Goal: Task Accomplishment & Management: Manage account settings

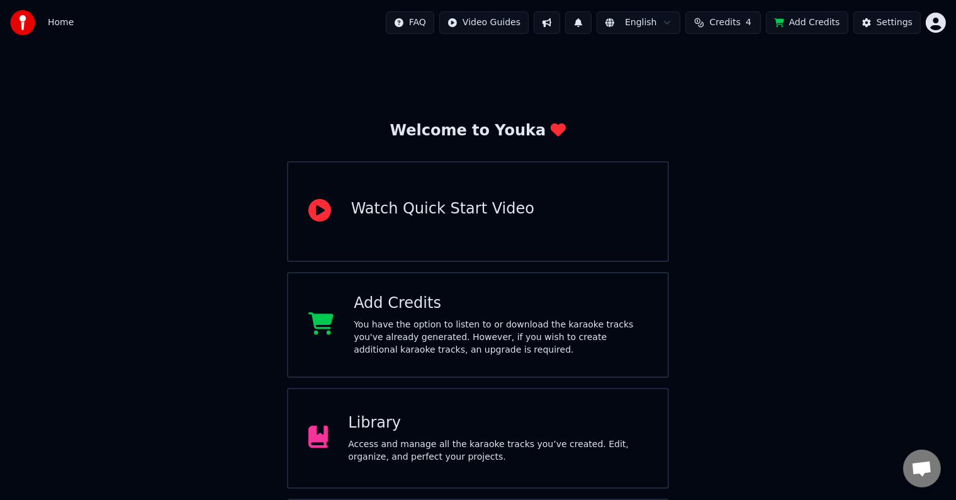
click at [374, 433] on div "Library Access and manage all the karaoke tracks you’ve created. Edit, organize…" at bounding box center [498, 438] width 300 height 50
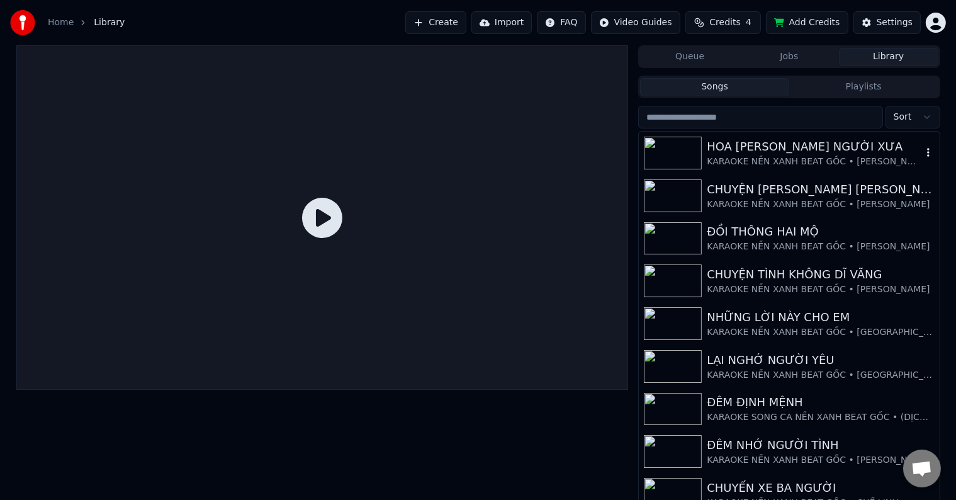
click at [740, 152] on div "HOA [PERSON_NAME] NGƯỜI XƯA" at bounding box center [814, 147] width 215 height 18
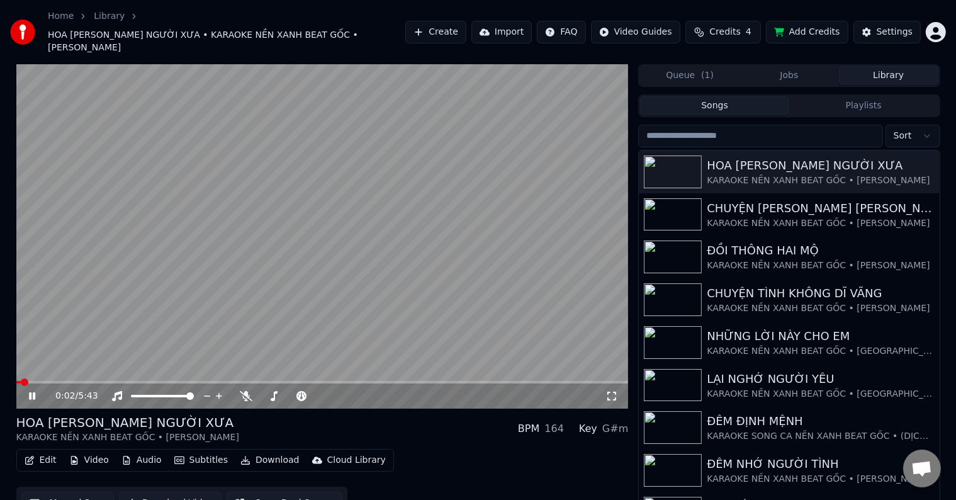
click at [102, 381] on span at bounding box center [322, 382] width 613 height 3
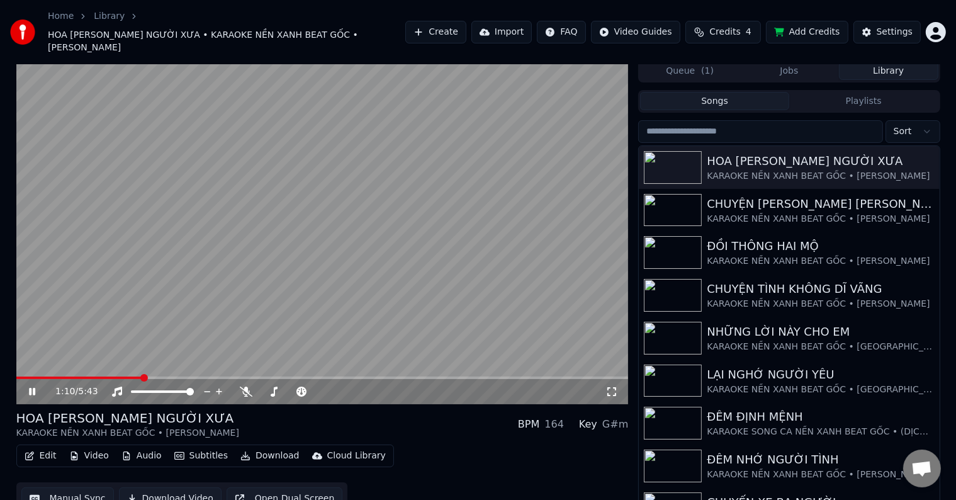
scroll to position [6, 0]
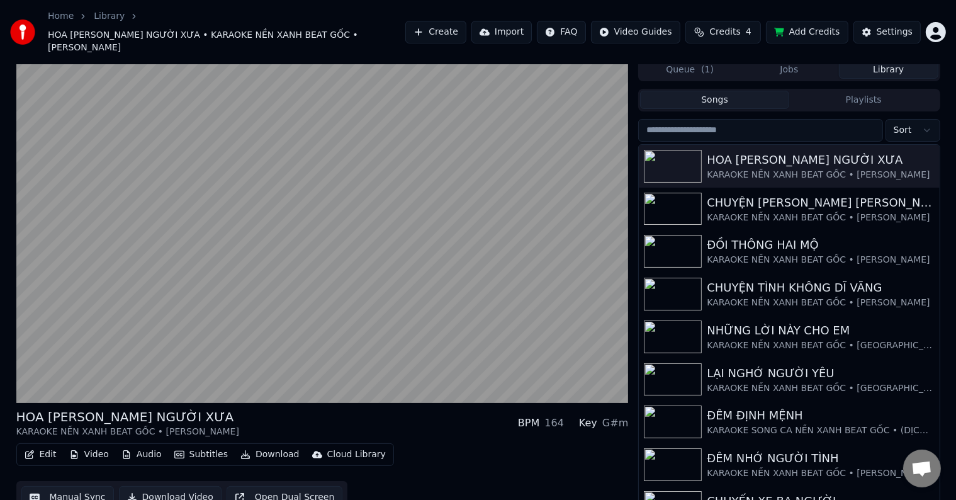
click at [46, 446] on button "Edit" at bounding box center [41, 455] width 42 height 18
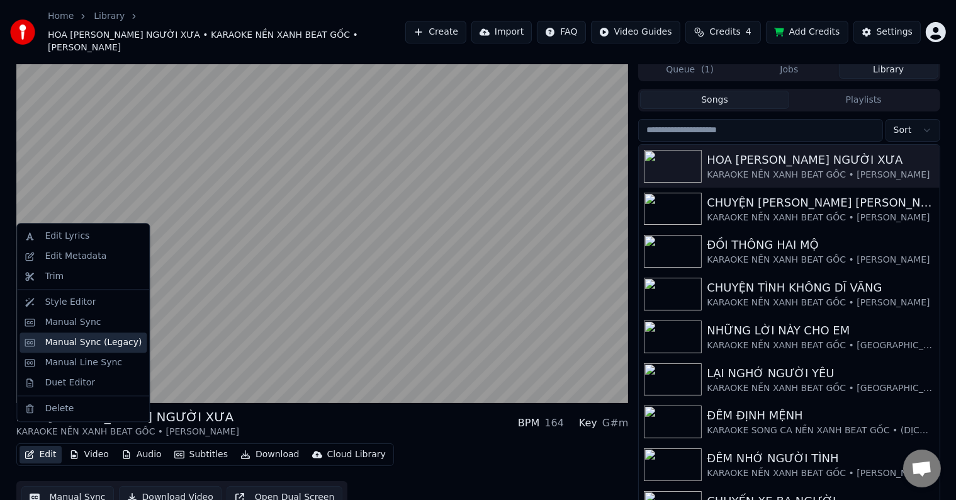
click at [84, 347] on div "Manual Sync (Legacy)" at bounding box center [93, 342] width 97 height 13
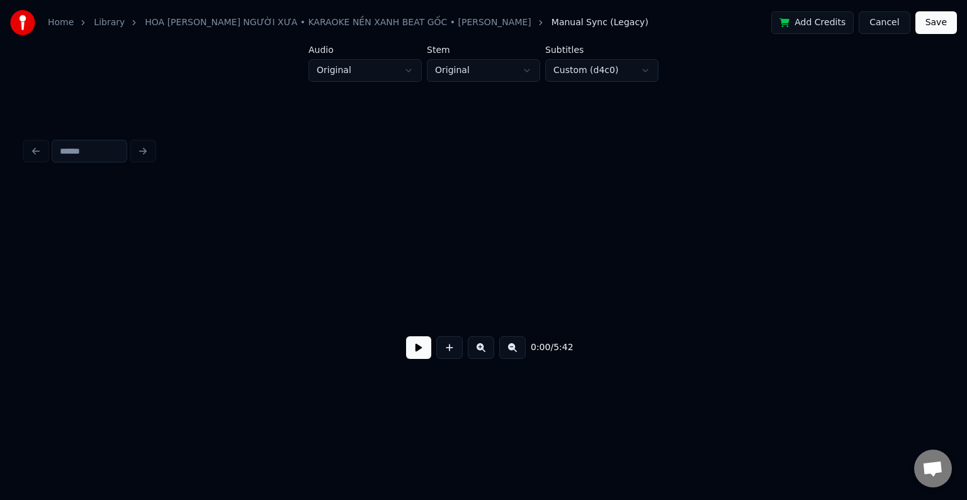
scroll to position [0, 4948]
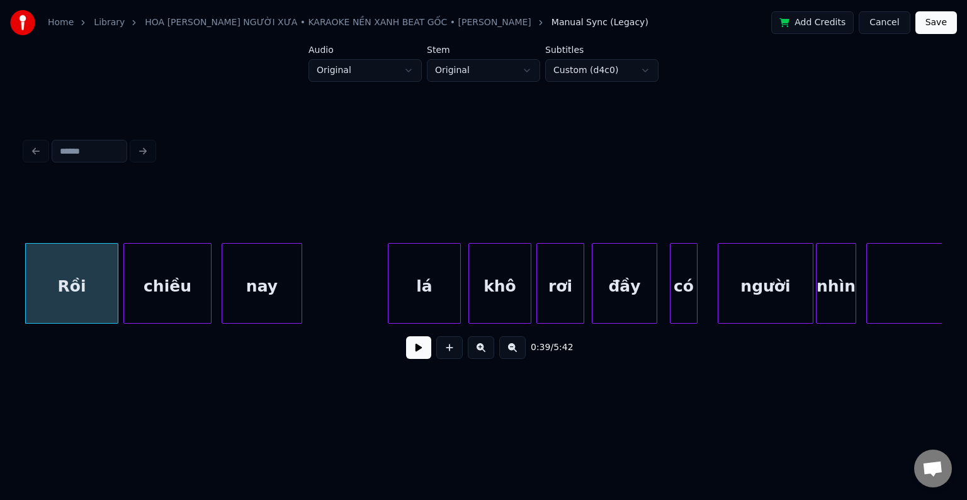
click at [152, 293] on div "chiều" at bounding box center [167, 287] width 87 height 86
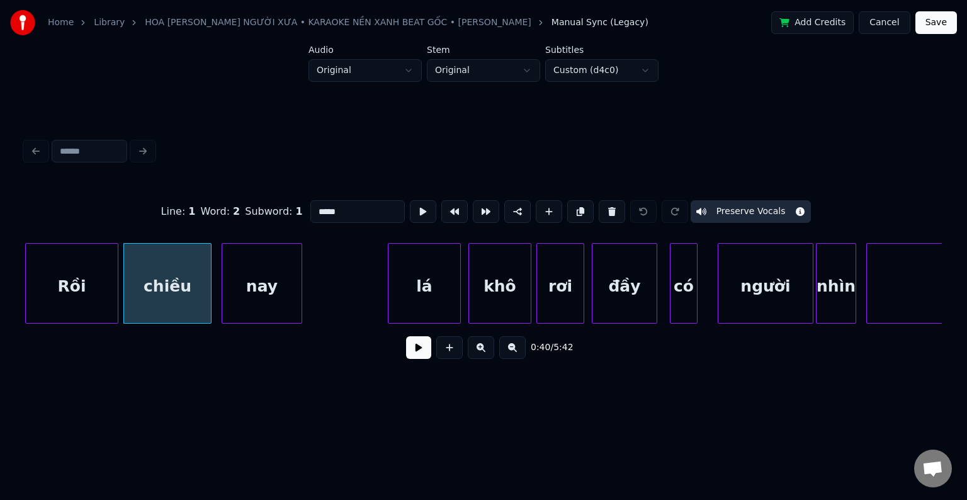
click at [264, 290] on div "nay" at bounding box center [261, 287] width 79 height 86
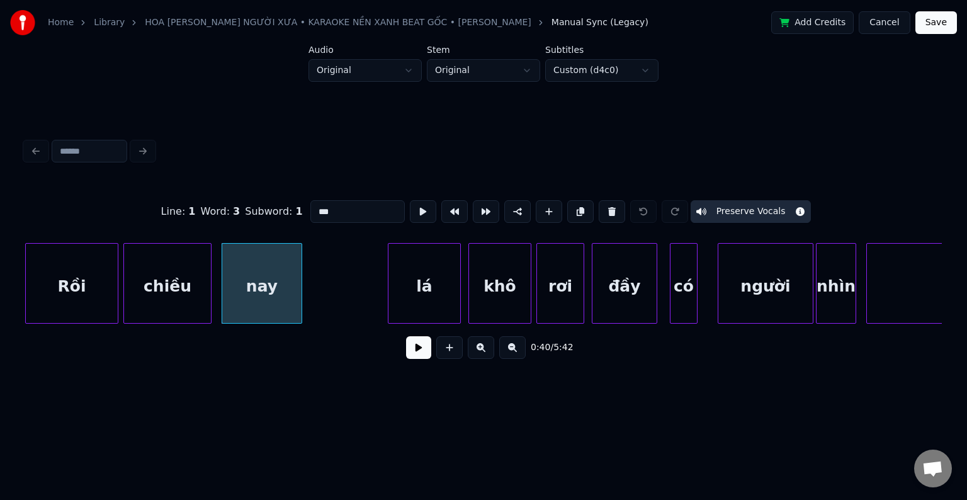
click at [438, 285] on div "lá" at bounding box center [424, 287] width 72 height 86
type input "**"
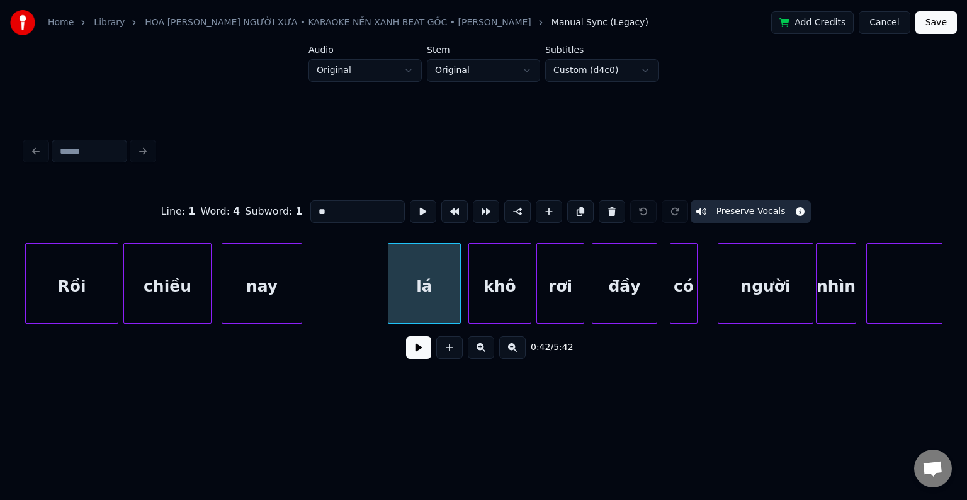
click at [448, 71] on html "Home Library HOA [PERSON_NAME] NGƯỜI XƯA • KARAOKE NỀN XANH BEAT GỐC • [PERSON_…" at bounding box center [483, 211] width 967 height 422
click at [341, 74] on html "Home Library HOA [PERSON_NAME] NGƯỜI XƯA • KARAOKE NỀN XANH BEAT GỐC • [PERSON_…" at bounding box center [483, 211] width 967 height 422
click at [570, 73] on html "Home Library HOA [PERSON_NAME] NGƯỜI XƯA • KARAOKE NỀN XANH BEAT GỐC • [PERSON_…" at bounding box center [483, 211] width 967 height 422
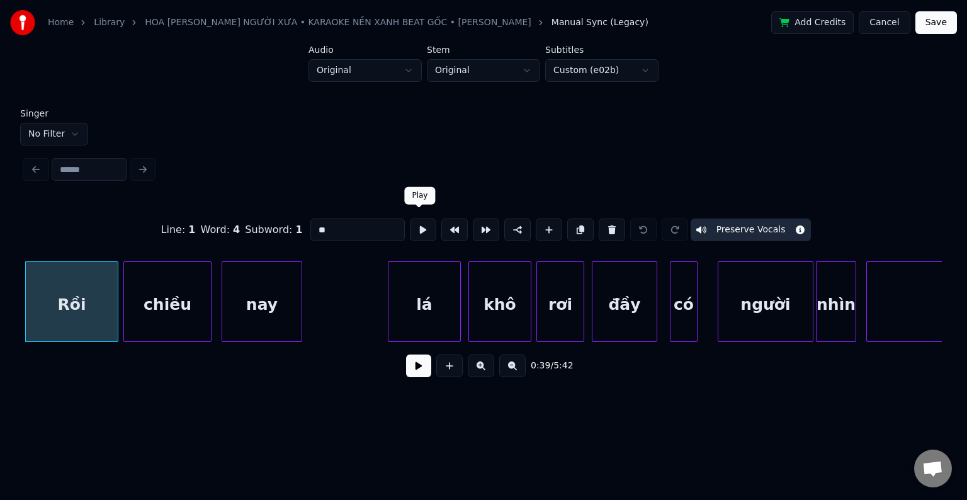
click at [419, 227] on button at bounding box center [423, 229] width 26 height 23
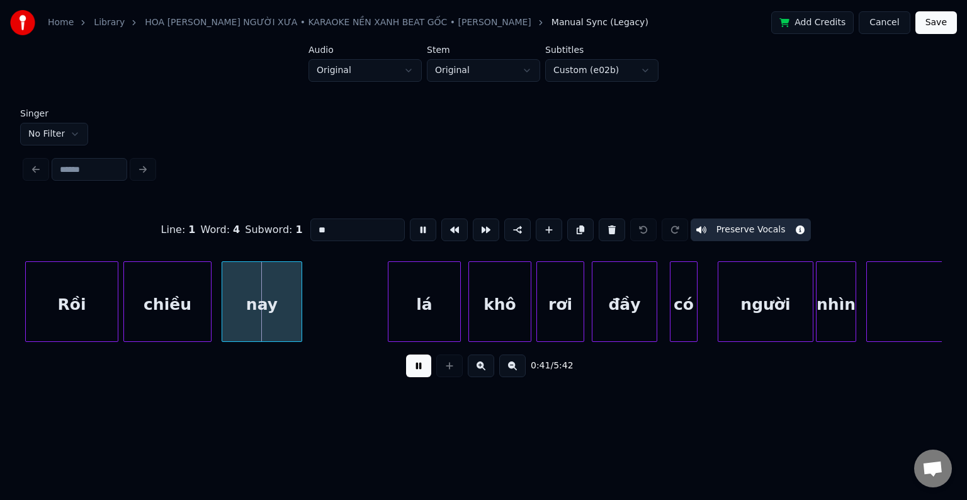
click at [42, 131] on html "Home Library HOA [PERSON_NAME] NGƯỜI XƯA • KARAOKE NỀN XANH BEAT GỐC • [PERSON_…" at bounding box center [483, 211] width 967 height 422
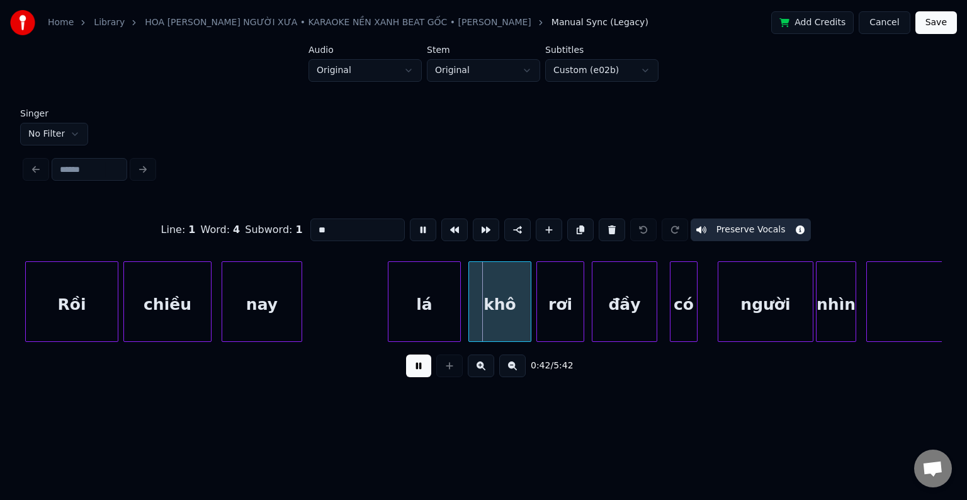
click at [101, 414] on html "Home Library HOA [PERSON_NAME] NGƯỜI XƯA • KARAOKE NỀN XANH BEAT GỐC • [PERSON_…" at bounding box center [483, 211] width 967 height 422
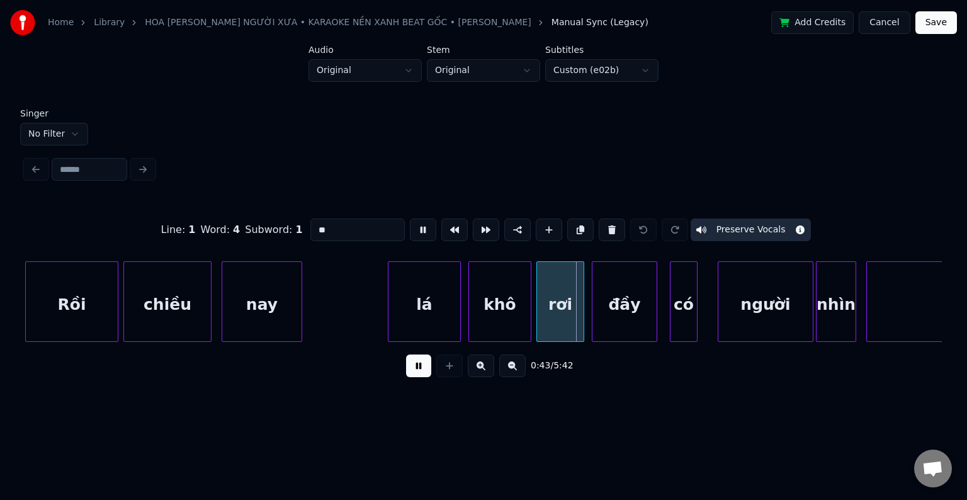
click at [319, 48] on label "Audio" at bounding box center [364, 49] width 113 height 9
click at [319, 50] on label "Audio" at bounding box center [364, 49] width 113 height 9
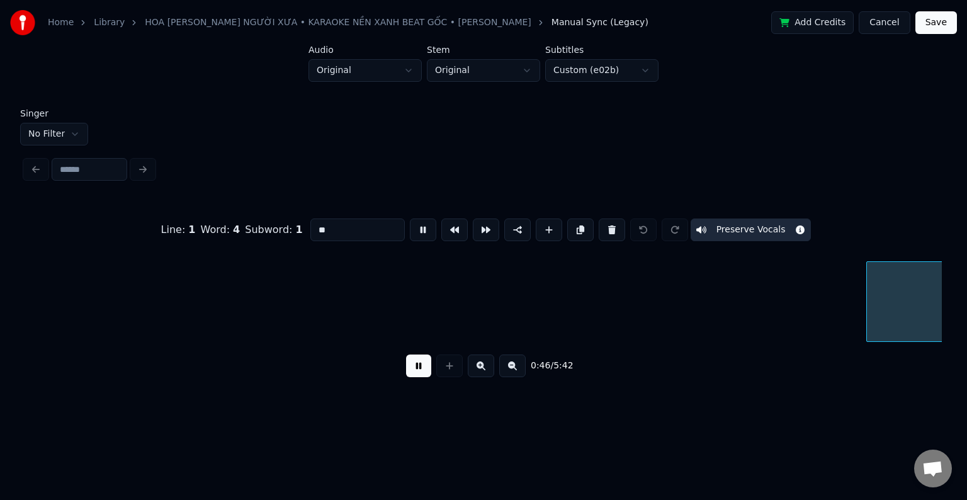
scroll to position [0, 5866]
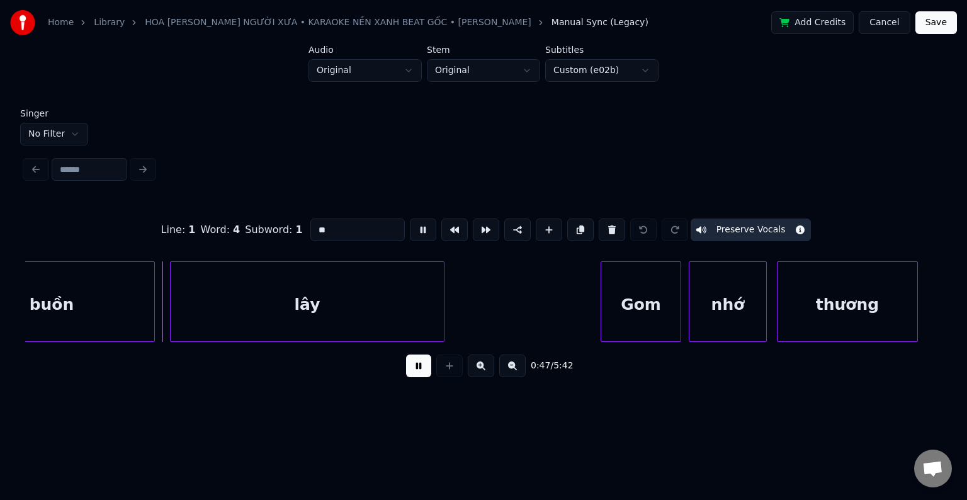
click at [886, 24] on button "Cancel" at bounding box center [884, 22] width 51 height 23
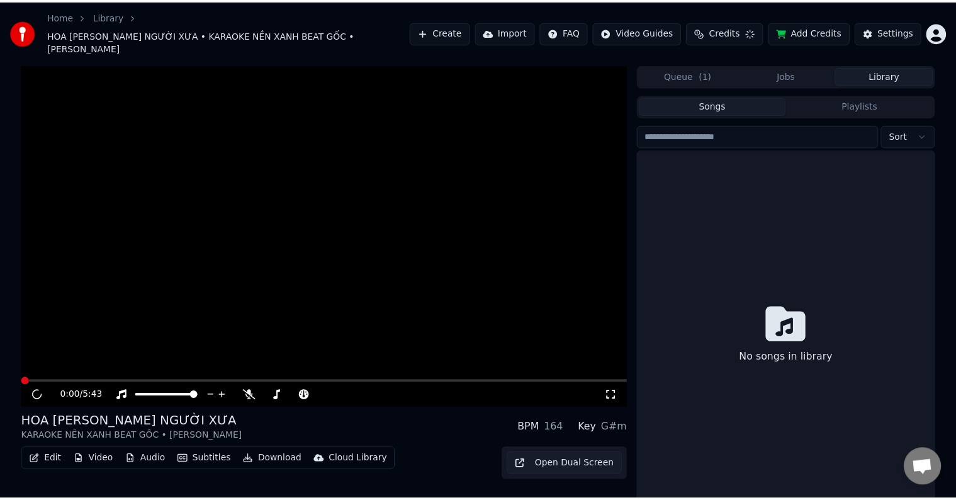
scroll to position [6, 0]
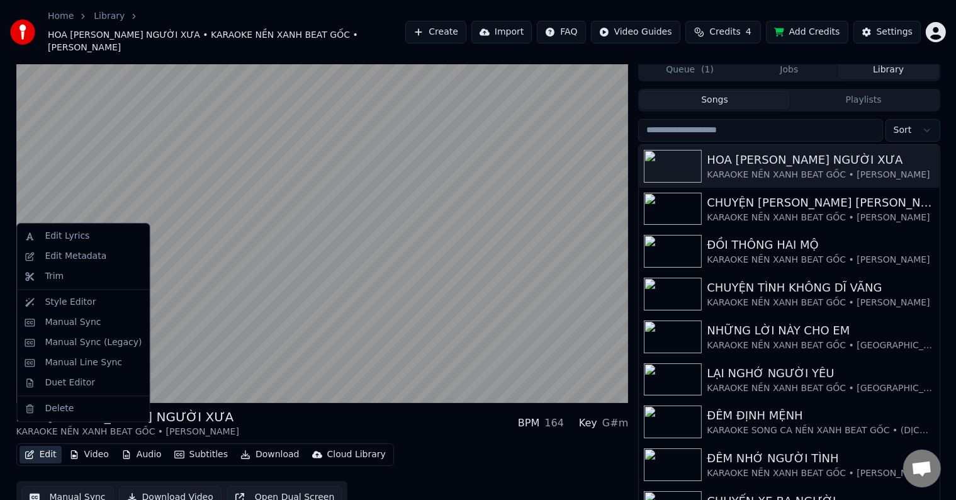
click at [42, 446] on button "Edit" at bounding box center [41, 455] width 42 height 18
click at [63, 387] on div "Duet Editor" at bounding box center [70, 382] width 50 height 13
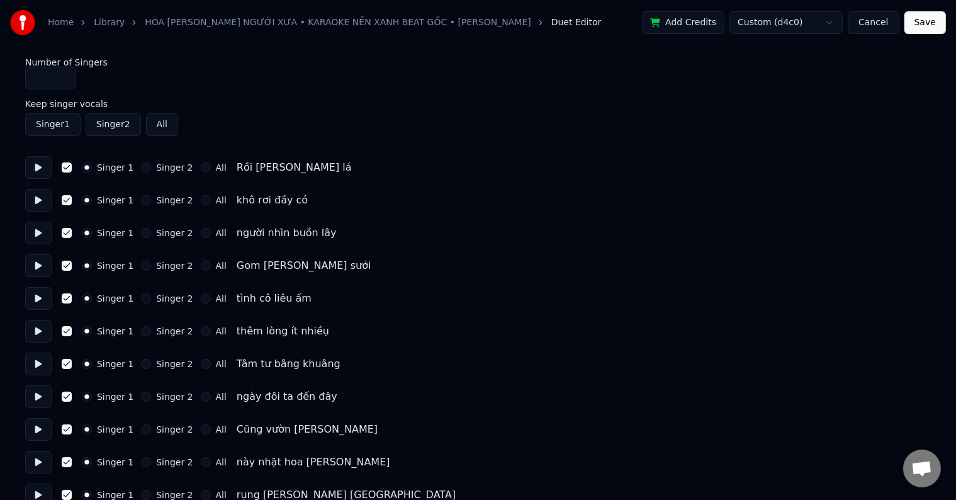
click at [551, 25] on span "Duet Editor" at bounding box center [576, 22] width 50 height 13
click at [157, 126] on button "All" at bounding box center [162, 124] width 32 height 23
click at [931, 21] on button "Save" at bounding box center [926, 22] width 42 height 23
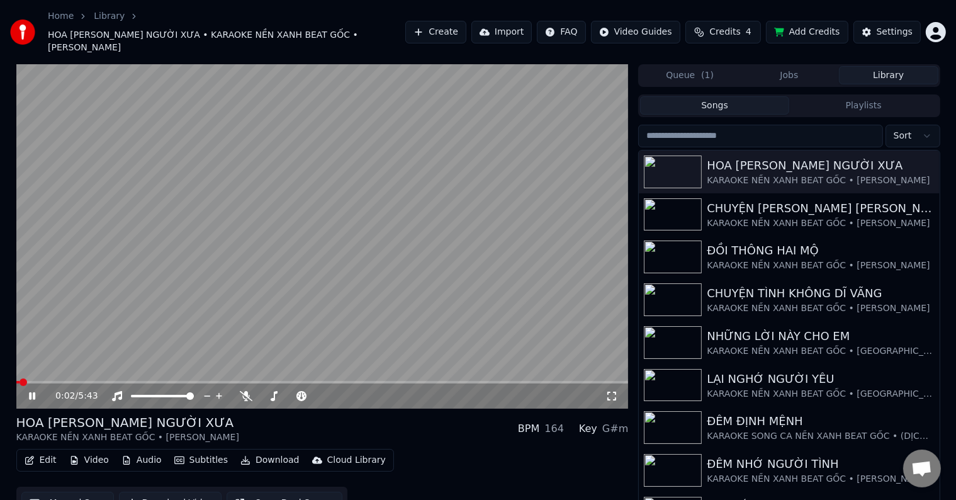
click at [80, 356] on video at bounding box center [322, 236] width 613 height 344
click at [33, 392] on icon at bounding box center [32, 396] width 8 height 9
click at [108, 378] on span at bounding box center [105, 382] width 8 height 8
click at [894, 66] on button "Library" at bounding box center [888, 75] width 99 height 18
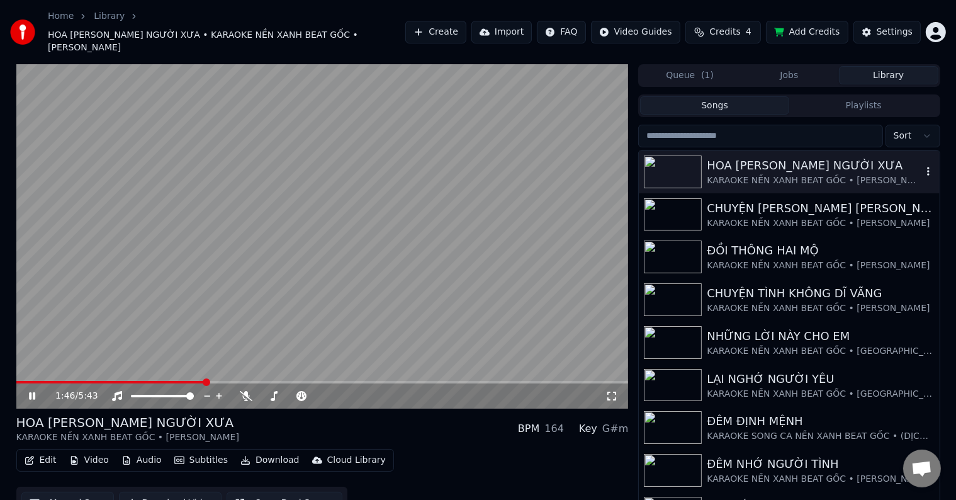
click at [922, 166] on icon "button" at bounding box center [928, 171] width 13 height 10
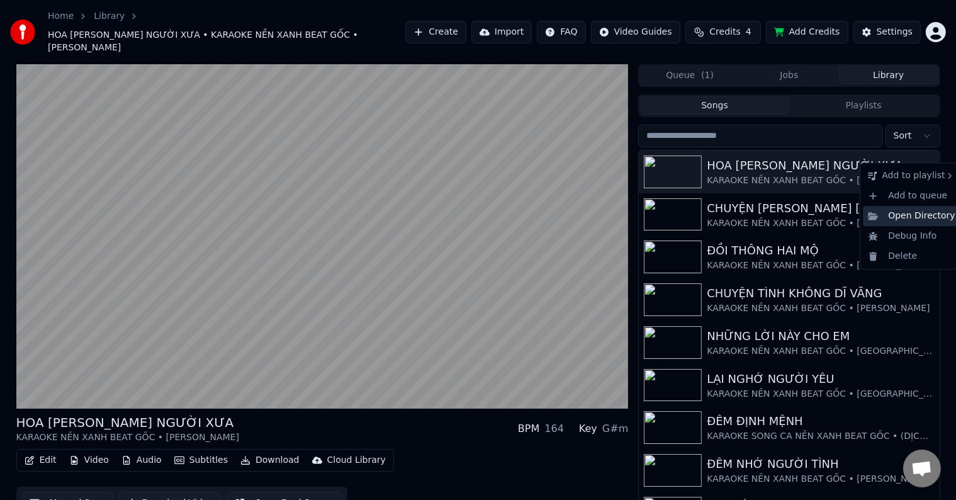
click at [921, 217] on div "Open Directory" at bounding box center [911, 216] width 97 height 20
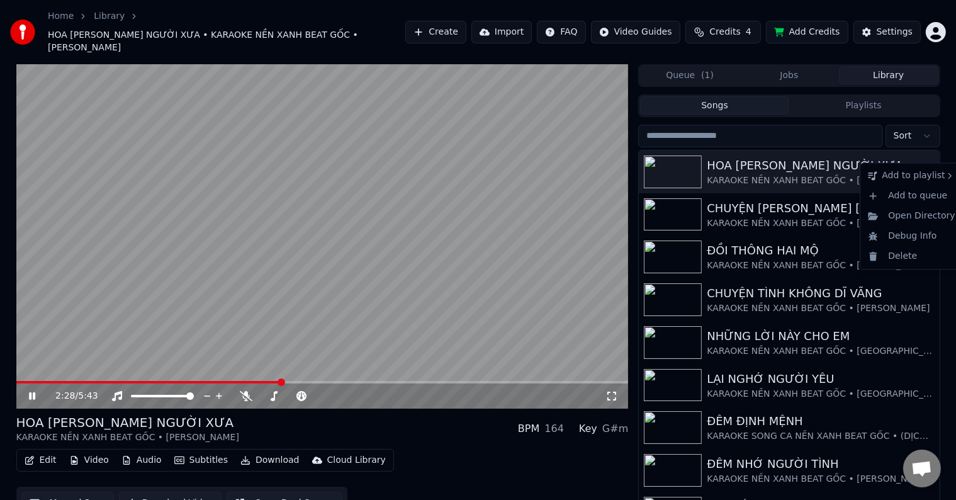
click at [927, 167] on icon "button" at bounding box center [928, 171] width 3 height 9
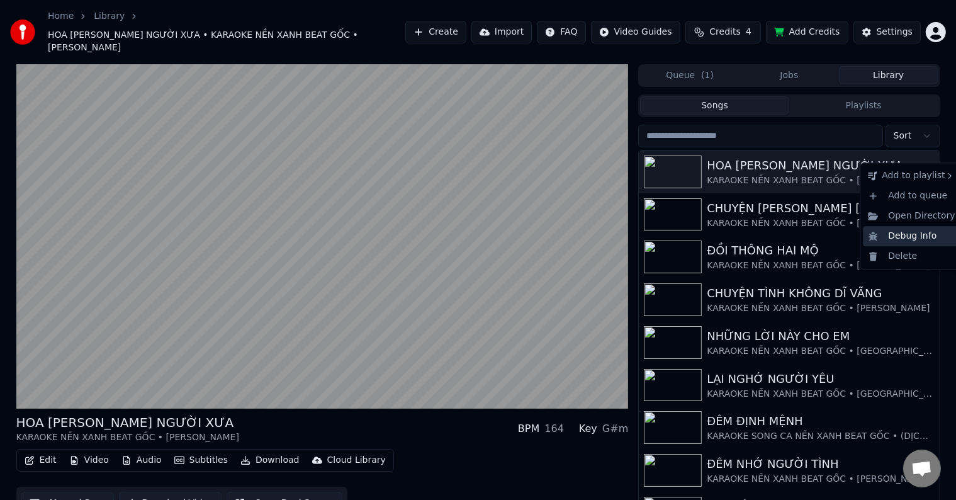
click at [911, 239] on div "Debug Info" at bounding box center [911, 236] width 97 height 20
click at [922, 166] on icon "button" at bounding box center [928, 171] width 13 height 10
click at [899, 257] on div "Delete" at bounding box center [911, 256] width 97 height 20
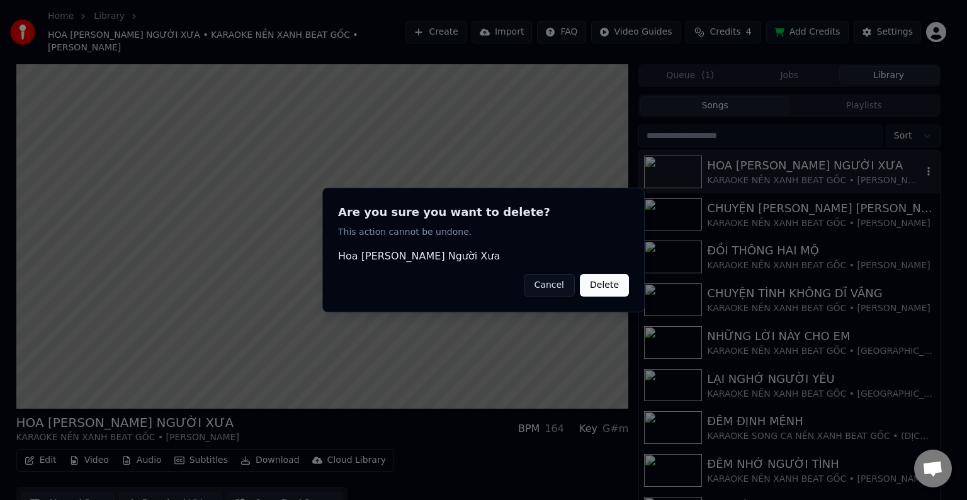
click at [605, 285] on button "Delete" at bounding box center [604, 285] width 49 height 23
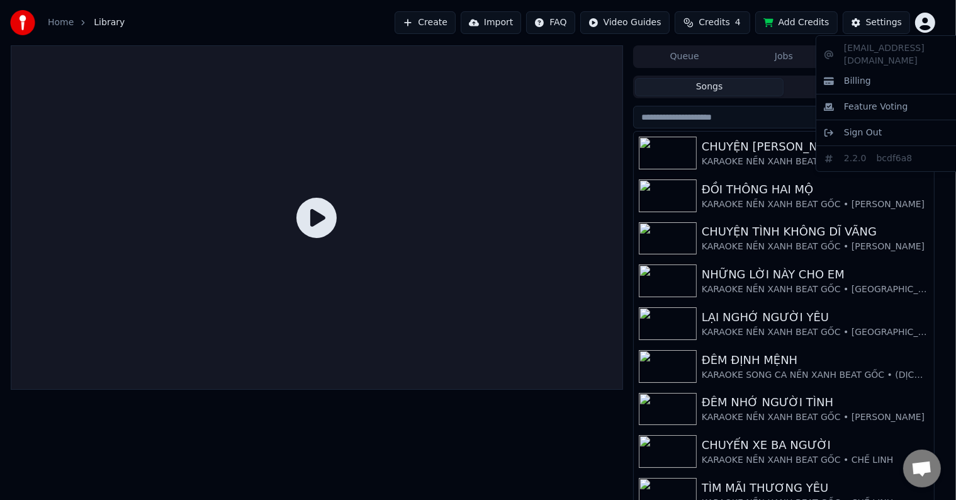
click at [936, 20] on html "Home Library Create Import FAQ Video Guides Credits 4 Add Credits Settings Queu…" at bounding box center [478, 250] width 956 height 500
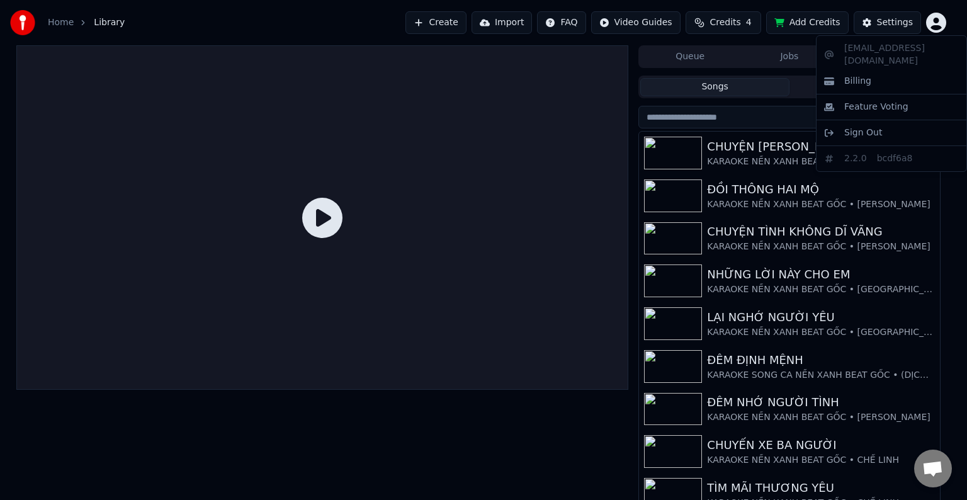
click at [939, 25] on html "Home Library Create Import FAQ Video Guides Credits 4 Add Credits Settings Queu…" at bounding box center [483, 250] width 967 height 500
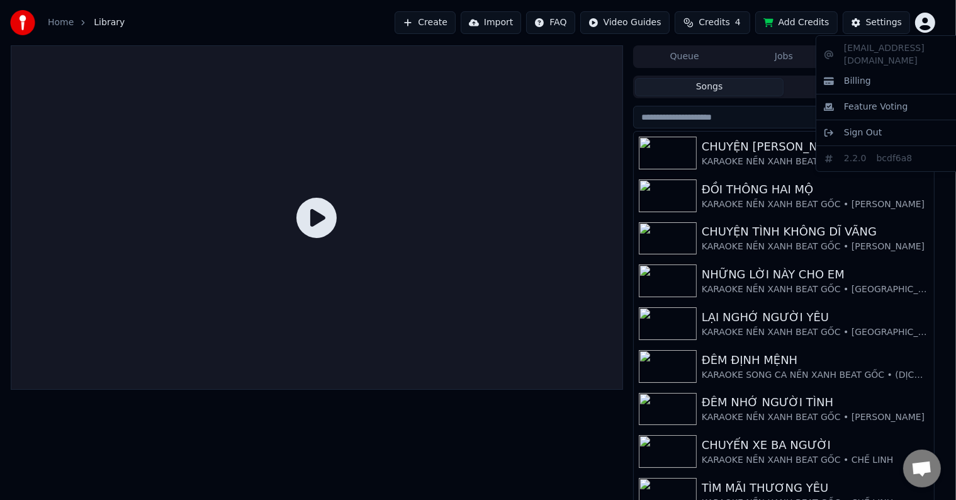
click at [939, 25] on html "Home Library Create Import FAQ Video Guides Credits 4 Add Credits Settings Queu…" at bounding box center [478, 250] width 956 height 500
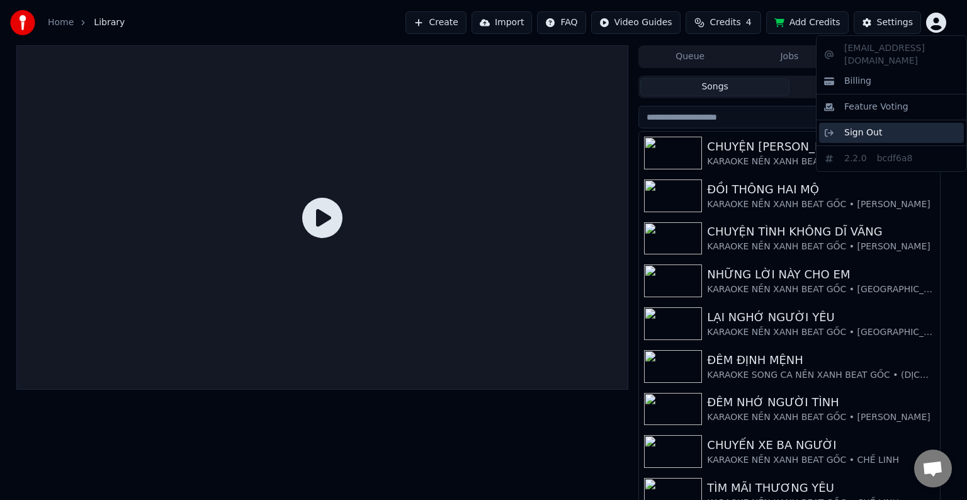
click at [874, 127] on span "Sign Out" at bounding box center [863, 133] width 38 height 13
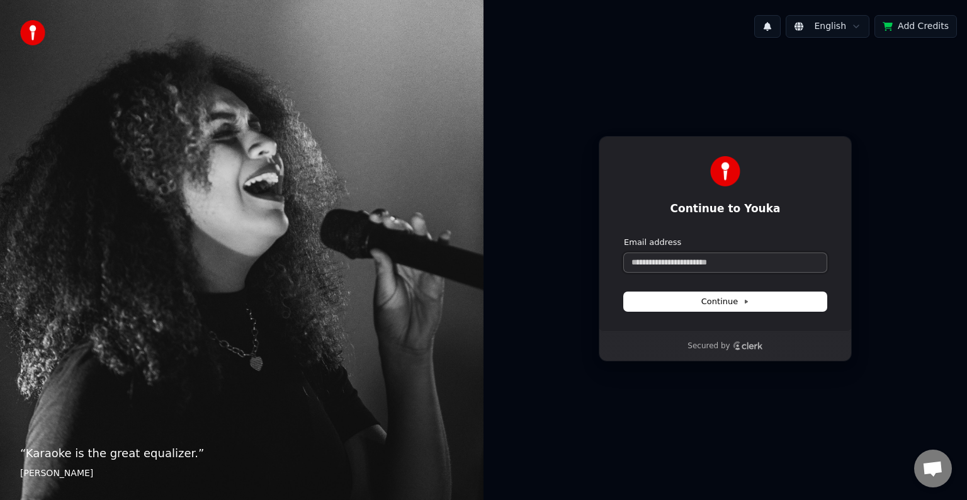
click at [649, 261] on input "Email address" at bounding box center [725, 262] width 203 height 19
paste input "**********"
click at [720, 300] on span "Continue" at bounding box center [725, 301] width 48 height 11
type input "**********"
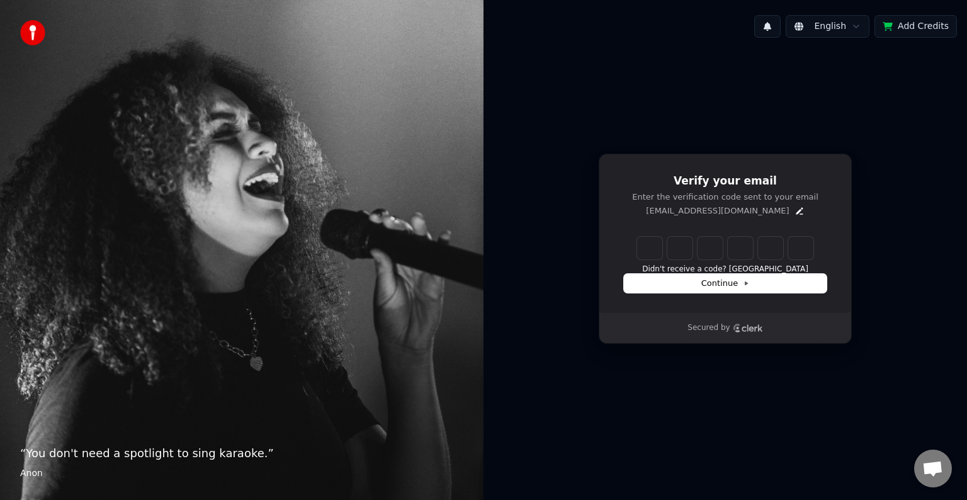
click at [649, 249] on input "Enter verification code" at bounding box center [725, 248] width 176 height 23
paste input "******"
type input "******"
